Goal: Task Accomplishment & Management: Complete application form

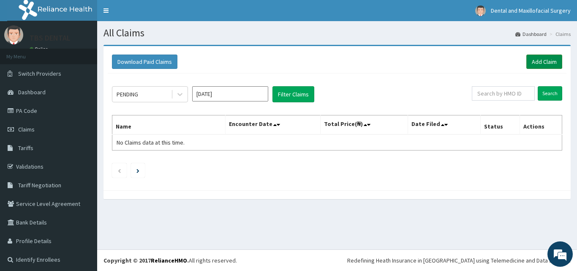
click at [534, 64] on link "Add Claim" at bounding box center [544, 61] width 36 height 14
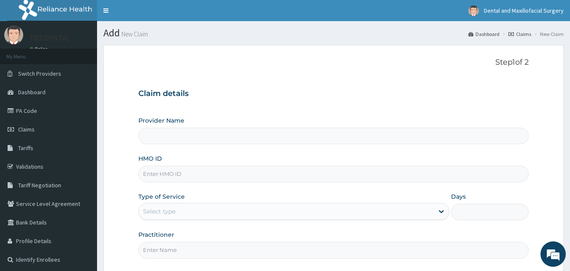
click at [323, 171] on input "HMO ID" at bounding box center [333, 173] width 391 height 16
type input "TBS DENTAL CLINIC"
type input "MOJ/10006/A"
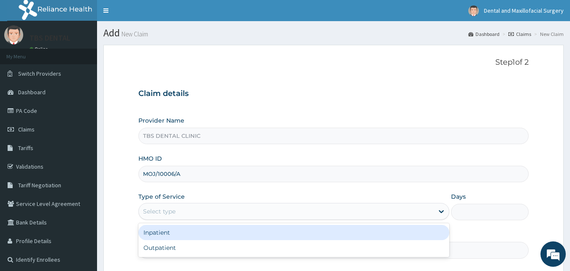
click at [296, 211] on div "Select type" at bounding box center [286, 211] width 295 height 14
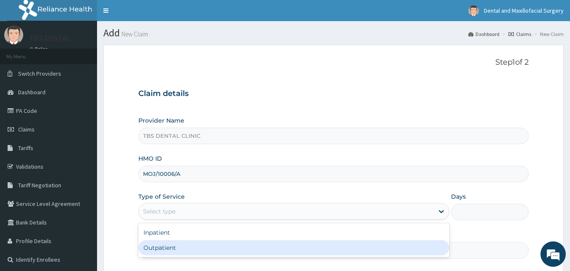
click at [292, 244] on div "Outpatient" at bounding box center [293, 247] width 311 height 15
type input "1"
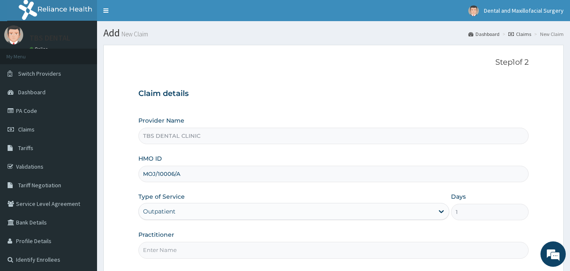
scroll to position [79, 0]
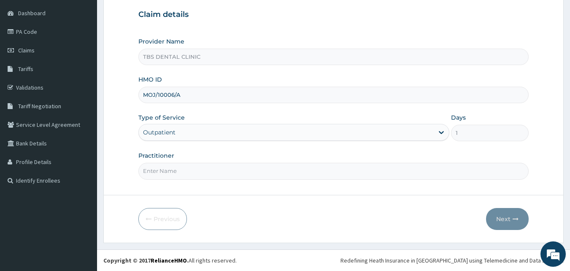
click at [255, 176] on input "Practitioner" at bounding box center [333, 171] width 391 height 16
type input "DR ADESANYA"
click at [504, 222] on button "Next" at bounding box center [507, 219] width 43 height 22
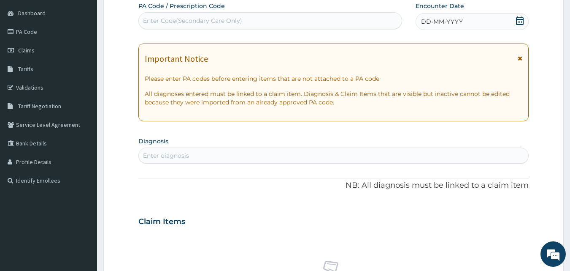
click at [257, 24] on div "Enter Code(Secondary Care Only)" at bounding box center [270, 21] width 263 height 14
paste input "PA/4FCD26"
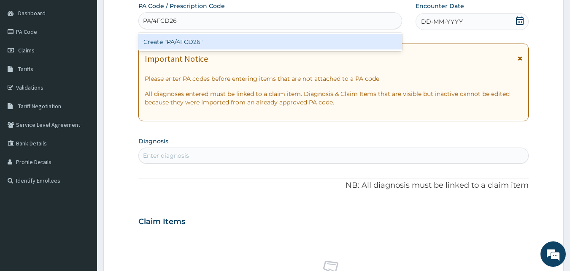
type input "PA/4FCD26"
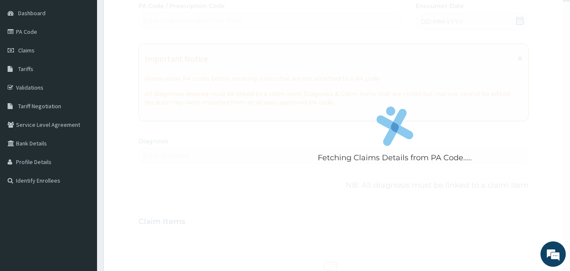
click at [270, 92] on div "Fetching Claims Details from PA Code..... PA Code / Prescription Code Enter Cod…" at bounding box center [333, 220] width 391 height 437
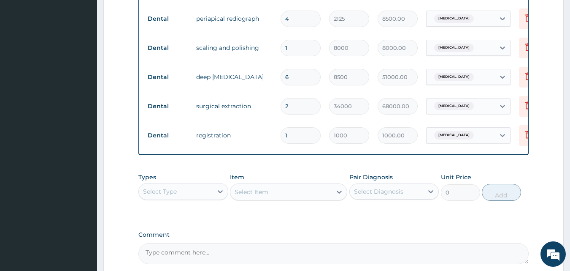
scroll to position [450, 0]
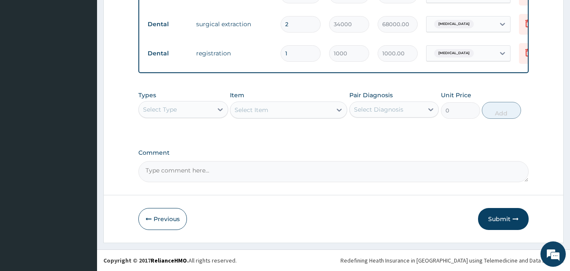
click at [282, 175] on textarea "Comment" at bounding box center [333, 171] width 391 height 21
type textarea "APPROVED AT N75000"
click at [484, 219] on button "Submit" at bounding box center [503, 219] width 51 height 22
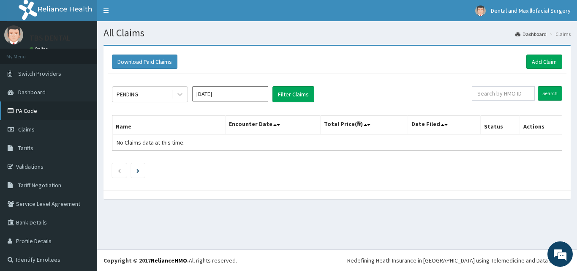
click at [29, 111] on link "PA Code" at bounding box center [48, 110] width 97 height 19
click at [543, 62] on link "Add Claim" at bounding box center [544, 61] width 36 height 14
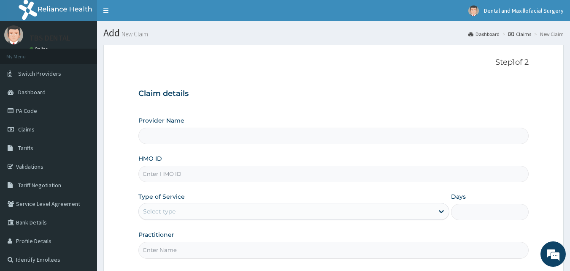
click at [252, 169] on input "HMO ID" at bounding box center [333, 173] width 391 height 16
type input "TBS DENTAL CLINIC"
type input "CRZ/10006/D"
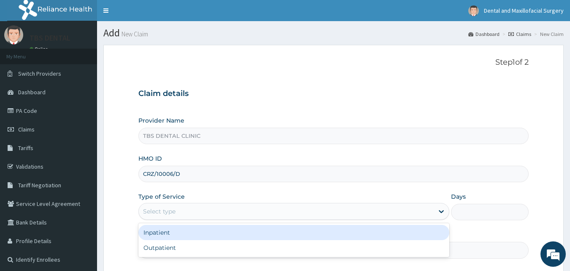
click at [222, 207] on div "Select type" at bounding box center [286, 211] width 295 height 14
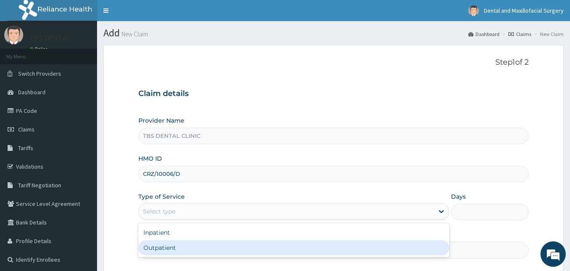
click at [214, 247] on div "Outpatient" at bounding box center [293, 247] width 311 height 15
type input "1"
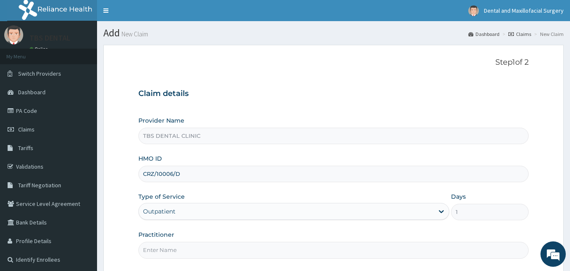
scroll to position [79, 0]
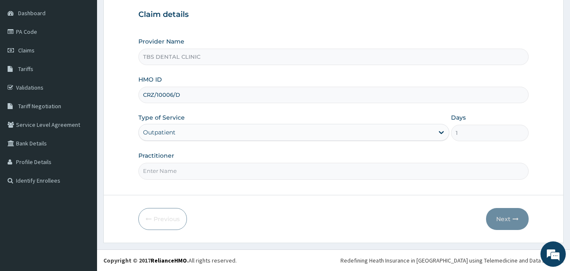
click at [195, 179] on input "Practitioner" at bounding box center [333, 171] width 391 height 16
type input "[PERSON_NAME]"
click at [497, 219] on button "Next" at bounding box center [507, 219] width 43 height 22
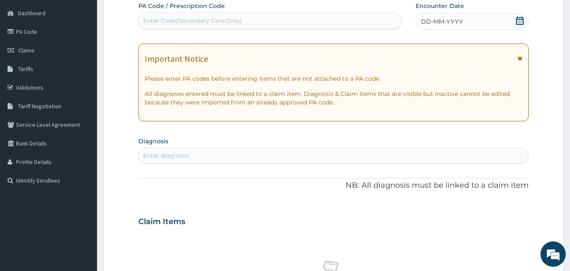
click at [199, 19] on div "Enter Code(Secondary Care Only)" at bounding box center [192, 20] width 99 height 8
paste input "PA/FDA650"
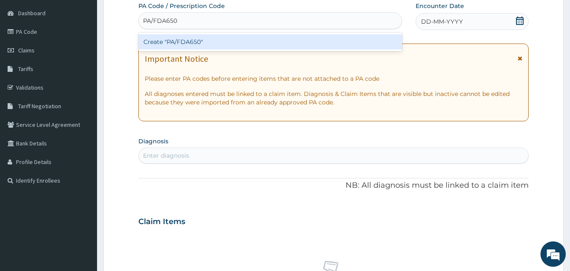
type input "PA/FDA650"
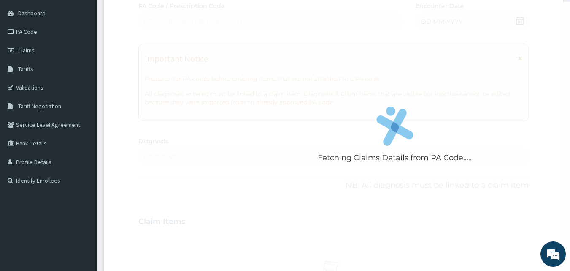
click at [226, 89] on div "Fetching Claims Details from PA Code..... PA Code / Prescription Code Enter Cod…" at bounding box center [333, 220] width 391 height 437
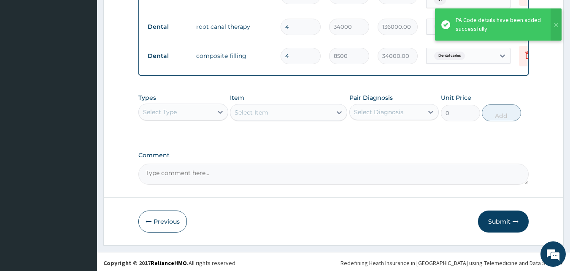
scroll to position [479, 0]
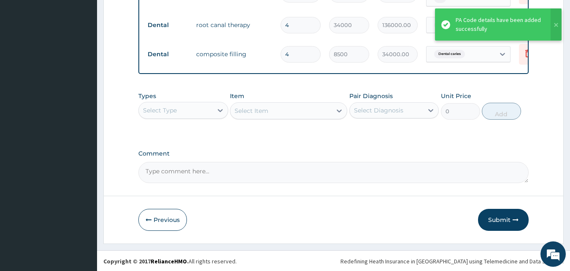
click at [238, 169] on textarea "Comment" at bounding box center [333, 172] width 391 height 21
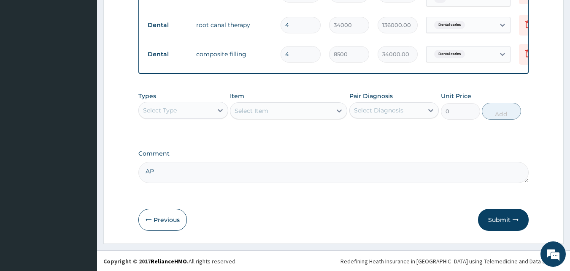
type textarea "A"
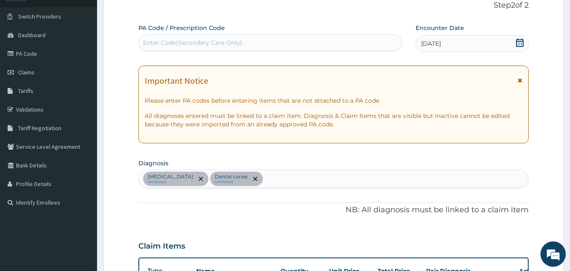
scroll to position [0, 0]
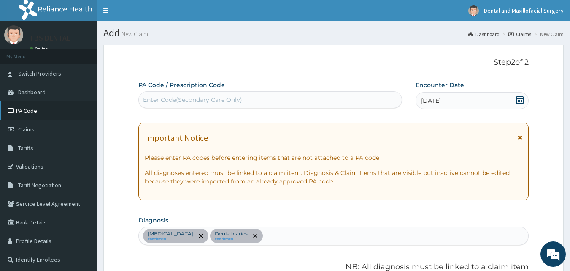
click at [45, 113] on link "PA Code" at bounding box center [48, 110] width 97 height 19
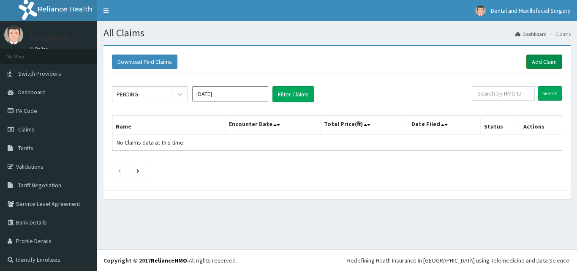
click at [543, 60] on link "Add Claim" at bounding box center [544, 61] width 36 height 14
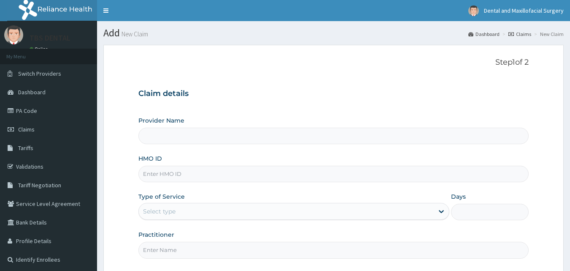
click at [170, 173] on input "HMO ID" at bounding box center [333, 173] width 391 height 16
type input "CR"
type input "TBS DENTAL CLINIC"
type input "CRZ/10006/D"
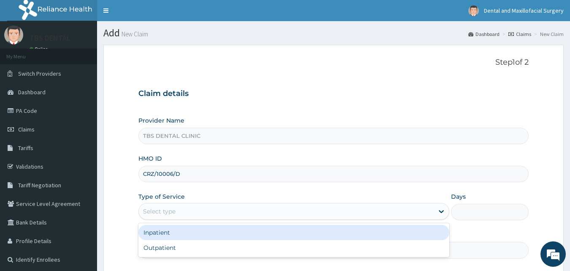
click at [183, 203] on div "Select type" at bounding box center [293, 211] width 311 height 17
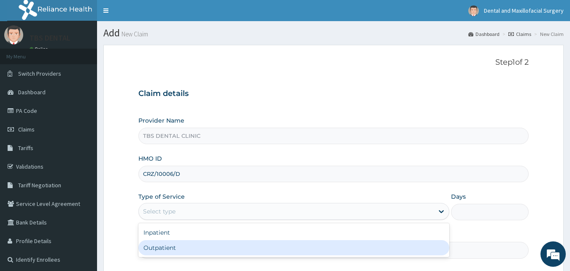
click at [175, 243] on div "Outpatient" at bounding box center [293, 247] width 311 height 15
type input "1"
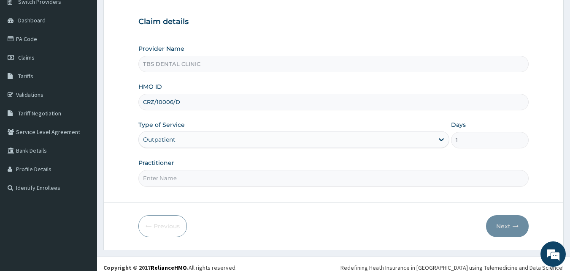
scroll to position [79, 0]
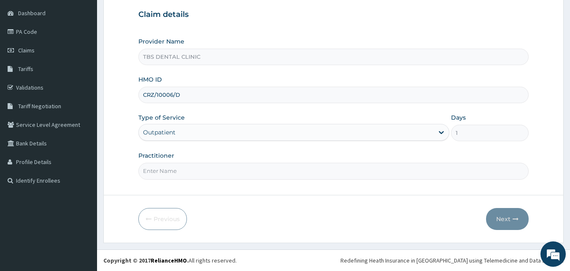
click at [161, 168] on input "Practitioner" at bounding box center [333, 171] width 391 height 16
type input "DR ADESANYA"
click at [507, 219] on button "Next" at bounding box center [507, 219] width 43 height 22
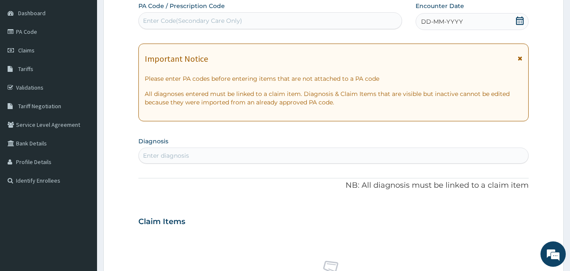
click at [286, 22] on div "Enter Code(Secondary Care Only)" at bounding box center [270, 21] width 263 height 14
paste input "PA/FDA650"
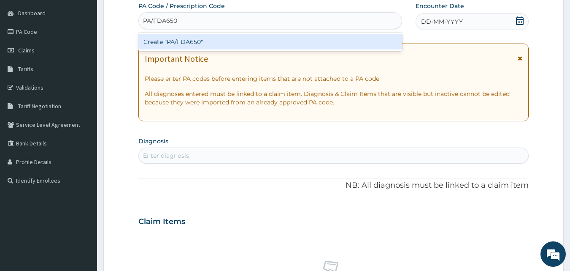
type input "PA/FDA650"
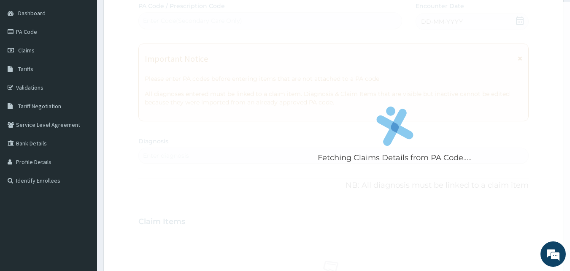
click at [273, 100] on div "Fetching Claims Details from PA Code..... PA Code / Prescription Code Enter Cod…" at bounding box center [333, 220] width 391 height 437
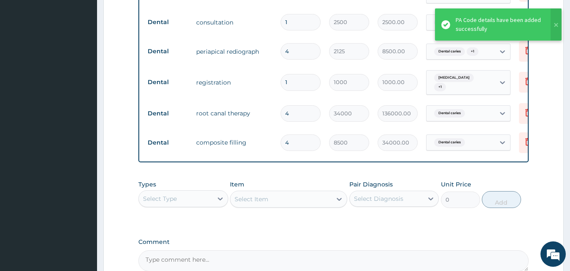
scroll to position [479, 0]
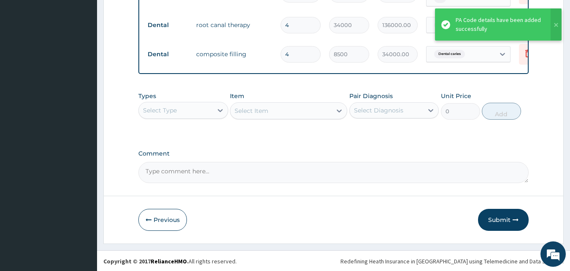
click at [212, 175] on textarea "Comment" at bounding box center [333, 172] width 391 height 21
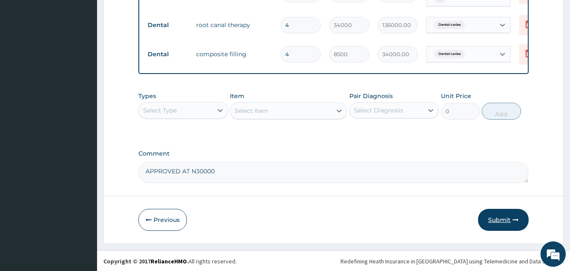
type textarea "APPROVED AT N30000"
click at [506, 217] on button "Submit" at bounding box center [503, 220] width 51 height 22
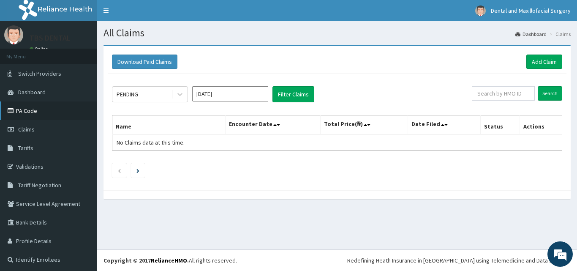
click at [22, 113] on link "PA Code" at bounding box center [48, 110] width 97 height 19
